Goal: Transaction & Acquisition: Purchase product/service

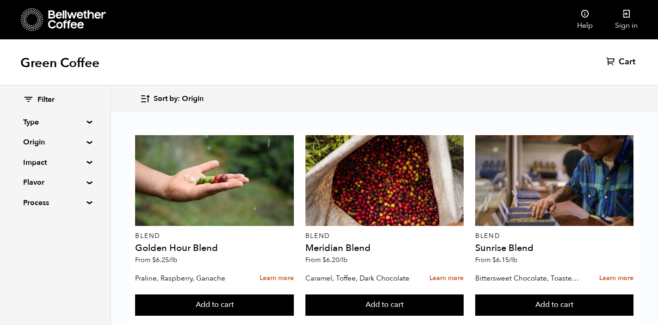
scroll to position [5, 0]
click at [397, 63] on div "Green Coffee Cart (0)" at bounding box center [329, 62] width 658 height 46
click at [403, 63] on div "Green Coffee Cart (0)" at bounding box center [329, 62] width 658 height 46
drag, startPoint x: 405, startPoint y: 63, endPoint x: 410, endPoint y: 61, distance: 5.4
click at [405, 63] on div "Green Coffee Cart (0)" at bounding box center [329, 62] width 658 height 46
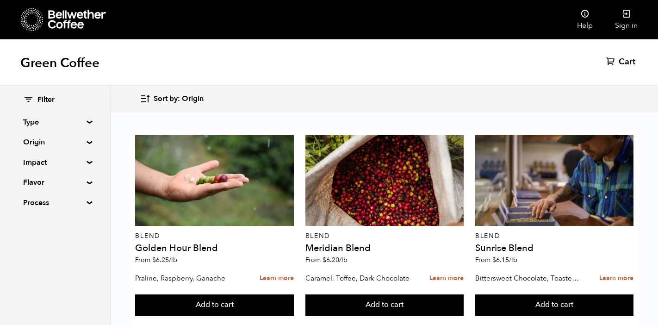
click at [411, 62] on div "Green Coffee Cart (0)" at bounding box center [329, 62] width 658 height 46
drag, startPoint x: 417, startPoint y: 61, endPoint x: 439, endPoint y: 70, distance: 23.2
click at [418, 61] on div "Green Coffee Cart (0)" at bounding box center [329, 62] width 658 height 46
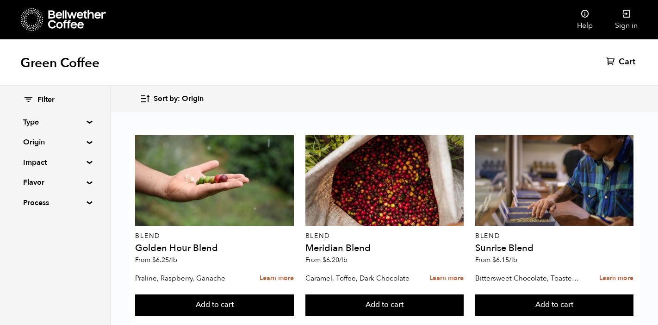
click at [416, 89] on div "Sort by: Origin Sort by: Origin Sort by: Most recent Sort by: Name Sort by: Pri…" at bounding box center [384, 99] width 489 height 22
click at [416, 86] on div "Sort by: Origin Sort by: Origin Sort by: Most recent Sort by: Name Sort by: Pri…" at bounding box center [329, 99] width 658 height 26
click at [414, 39] on div "Welcome to the Bellwether Coffee Marketplace! Here you can: Buy our coffee on a…" at bounding box center [329, 39] width 658 height 0
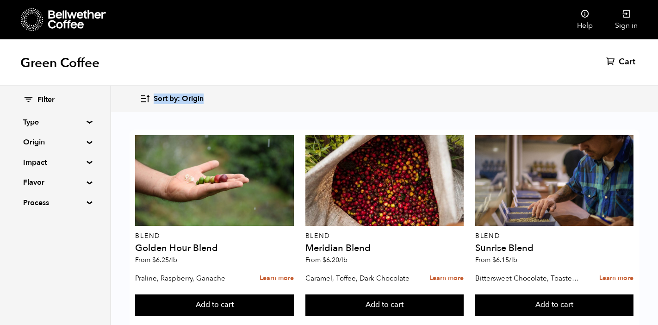
drag, startPoint x: 414, startPoint y: 86, endPoint x: 403, endPoint y: 90, distance: 11.7
click at [411, 89] on div "Sort by: Origin Sort by: Origin Sort by: Most recent Sort by: Name Sort by: Pri…" at bounding box center [329, 99] width 658 height 26
click at [375, 89] on div "Sort by: Origin Sort by: Origin Sort by: Most recent Sort by: Name Sort by: Pri…" at bounding box center [384, 99] width 489 height 22
click at [371, 88] on div "Sort by: Origin Sort by: Origin Sort by: Most recent Sort by: Name Sort by: Pri…" at bounding box center [384, 99] width 489 height 22
click at [359, 87] on div "Sort by: Origin Sort by: Origin Sort by: Most recent Sort by: Name Sort by: Pri…" at bounding box center [329, 99] width 658 height 26
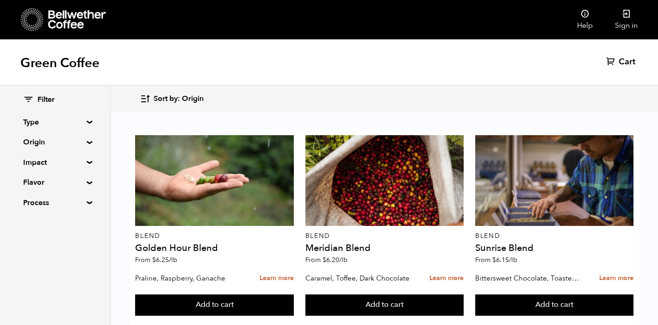
click at [358, 87] on div "Sort by: Origin Sort by: Origin Sort by: Most recent Sort by: Name Sort by: Pri…" at bounding box center [329, 99] width 658 height 26
click at [404, 82] on div "Green Coffee Cart (0)" at bounding box center [329, 62] width 658 height 46
click at [419, 68] on div "Green Coffee Cart (0)" at bounding box center [329, 62] width 658 height 46
click at [418, 67] on div "Green Coffee Cart (0)" at bounding box center [329, 62] width 658 height 46
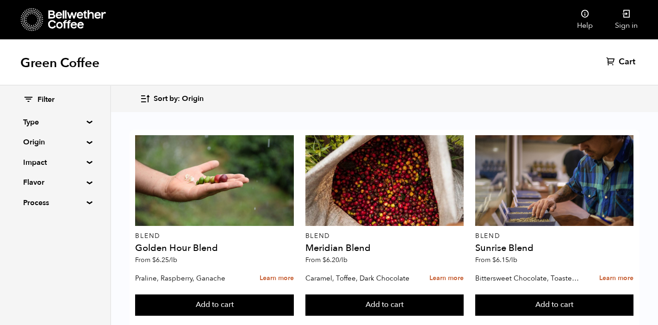
click at [418, 68] on div "Green Coffee Cart (0)" at bounding box center [329, 62] width 658 height 46
drag, startPoint x: 418, startPoint y: 67, endPoint x: 367, endPoint y: 71, distance: 50.6
click at [355, 70] on div "Green Coffee Cart (0)" at bounding box center [329, 62] width 658 height 46
